Goal: Task Accomplishment & Management: Use online tool/utility

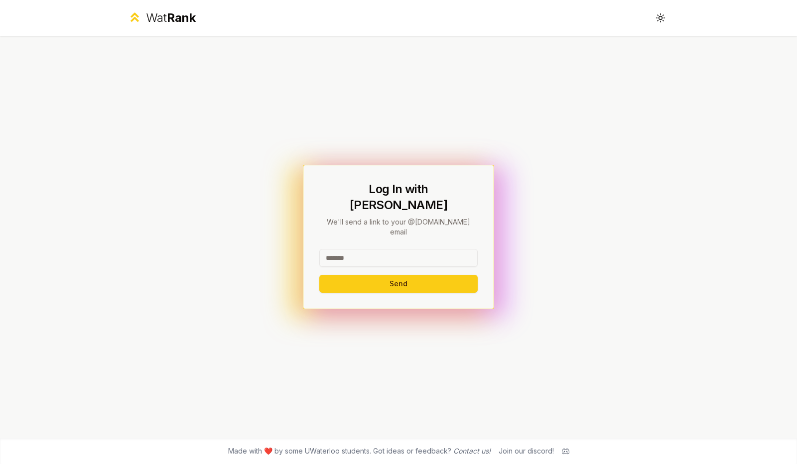
click at [394, 249] on input at bounding box center [398, 258] width 158 height 18
click at [459, 249] on input "*******" at bounding box center [398, 258] width 158 height 18
click at [409, 275] on button "Send" at bounding box center [398, 284] width 158 height 18
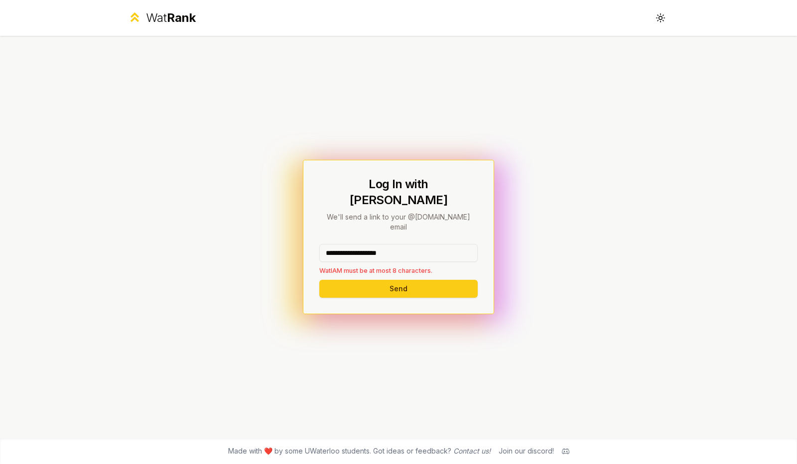
click at [423, 248] on input "**********" at bounding box center [398, 253] width 158 height 18
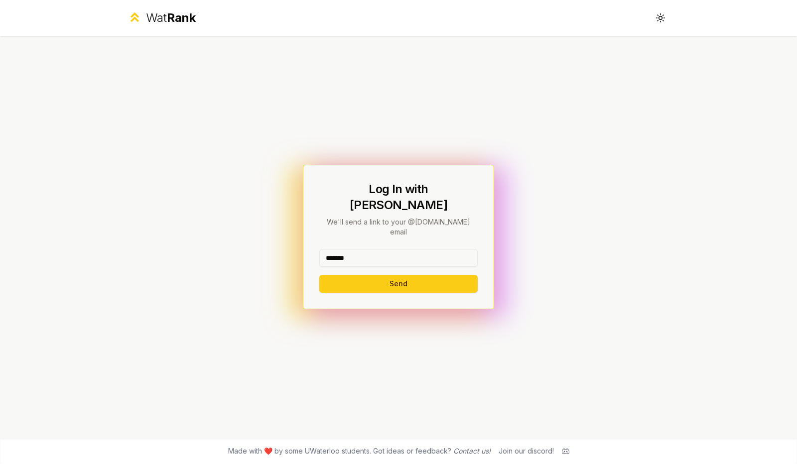
type input "*******"
click at [319, 275] on button "Send" at bounding box center [398, 284] width 158 height 18
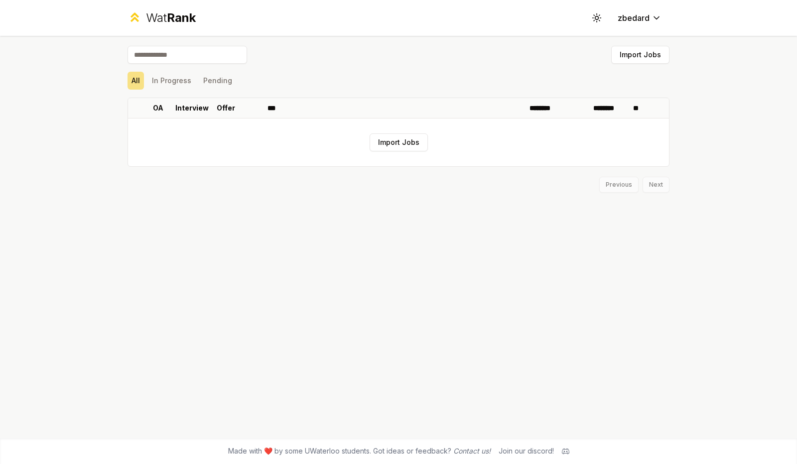
click at [408, 144] on button "Import Jobs" at bounding box center [399, 143] width 58 height 18
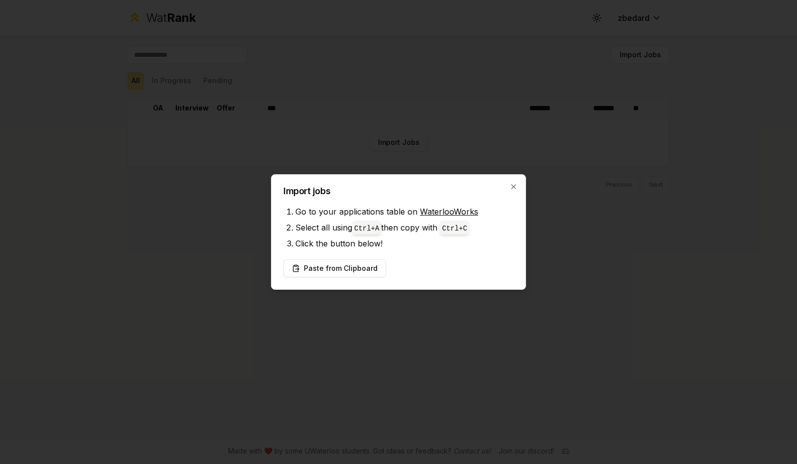
click at [442, 213] on link "WaterlooWorks" at bounding box center [449, 212] width 58 height 10
click at [363, 271] on button "Paste from Clipboard" at bounding box center [335, 269] width 103 height 18
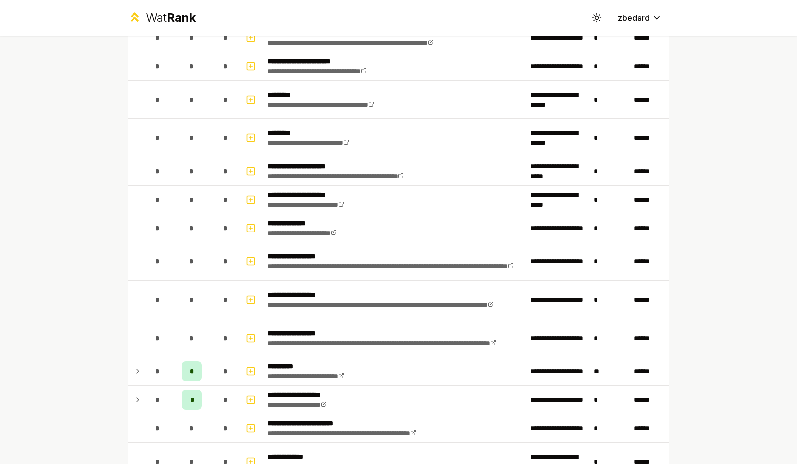
scroll to position [1047, 0]
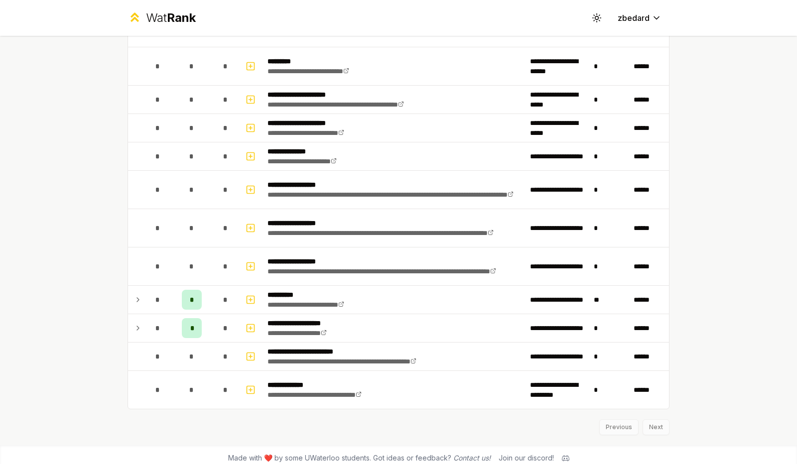
click at [135, 326] on icon at bounding box center [138, 328] width 8 height 12
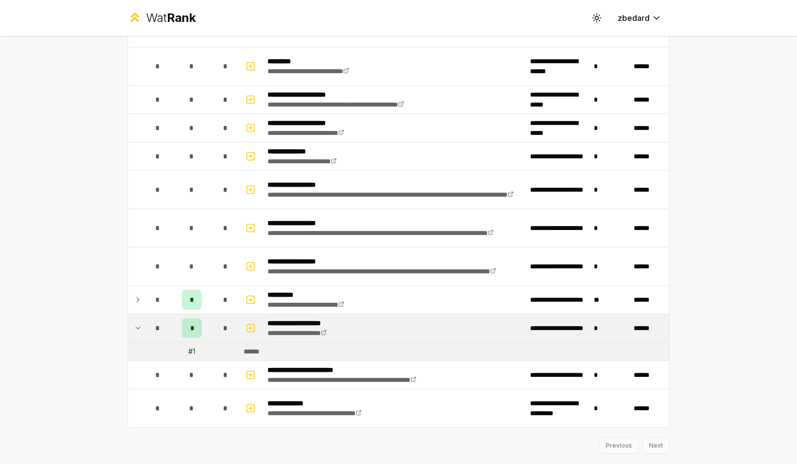
click at [135, 324] on icon at bounding box center [138, 328] width 8 height 12
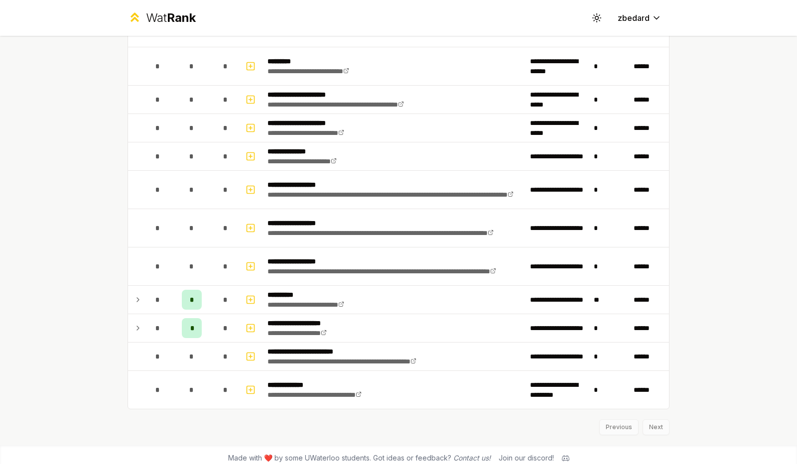
click at [137, 297] on icon at bounding box center [138, 300] width 8 height 12
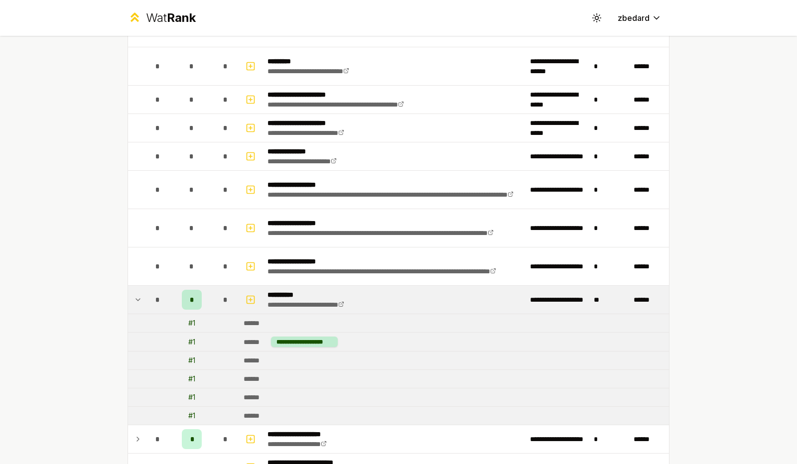
click at [137, 297] on icon at bounding box center [138, 300] width 8 height 12
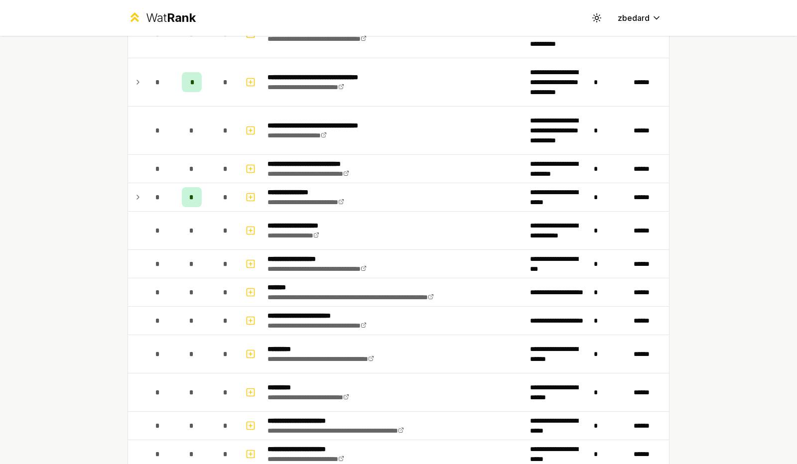
scroll to position [720, 0]
click at [134, 192] on icon at bounding box center [138, 198] width 8 height 12
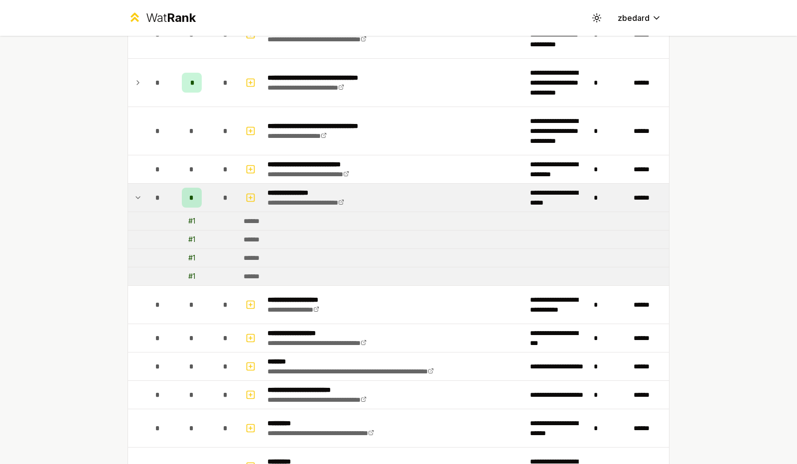
click at [134, 192] on icon at bounding box center [138, 198] width 8 height 12
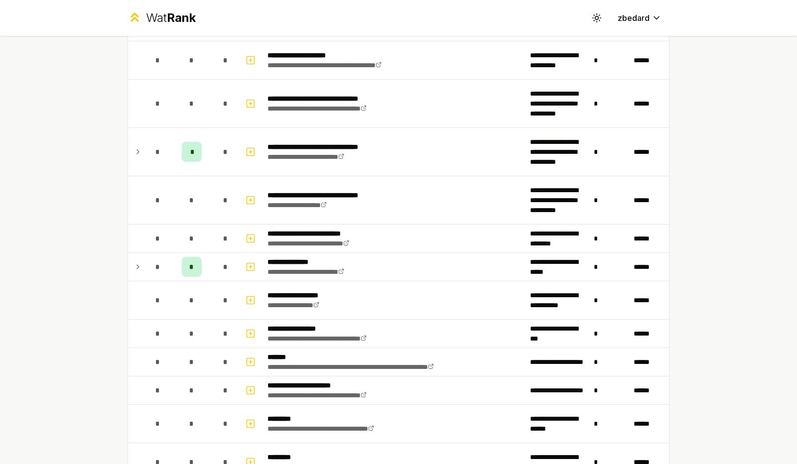
scroll to position [610, 0]
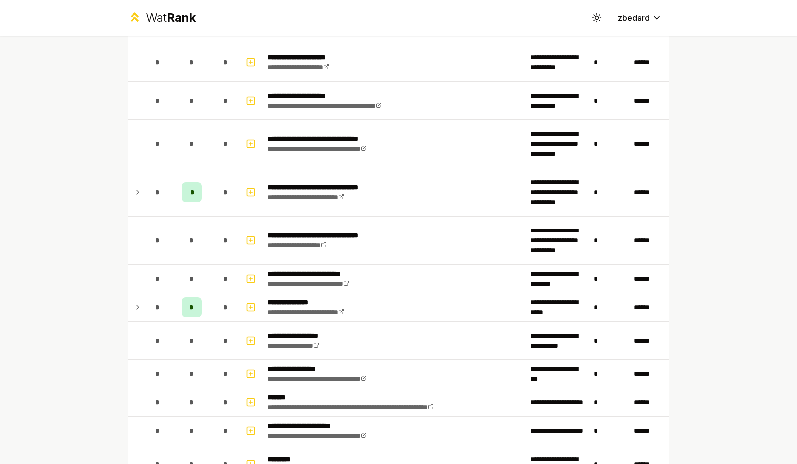
click at [137, 190] on icon at bounding box center [138, 192] width 2 height 4
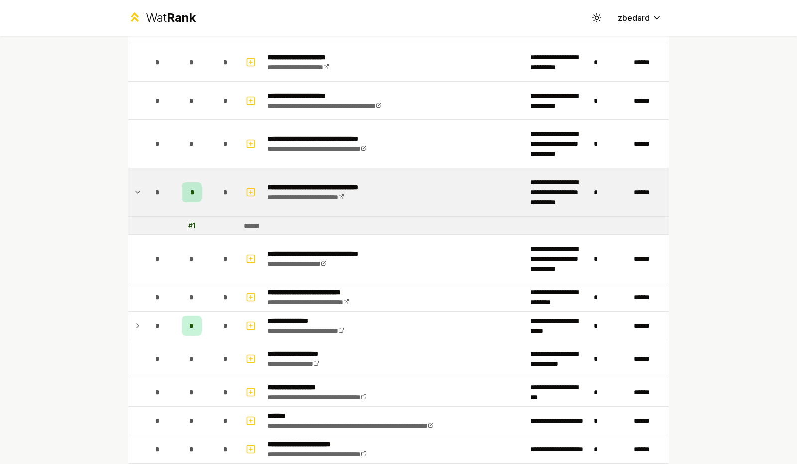
click at [136, 191] on icon at bounding box center [138, 192] width 4 height 2
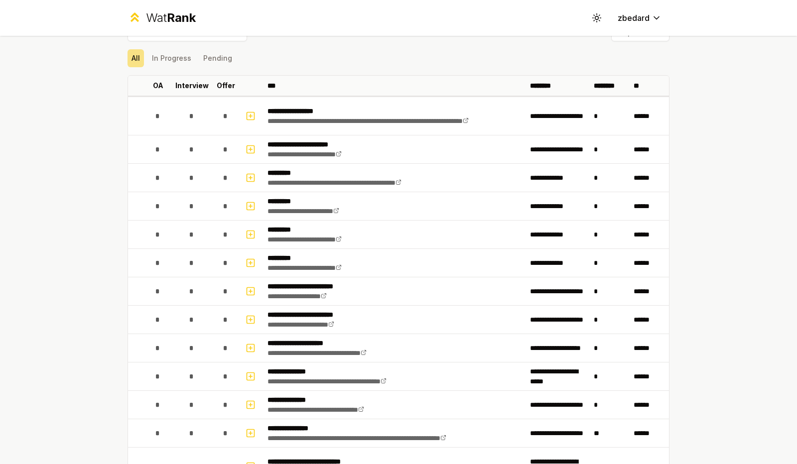
scroll to position [0, 0]
